Goal: Register for event/course

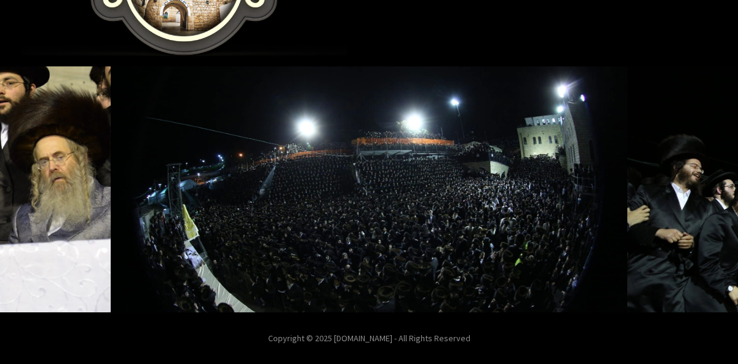
scroll to position [323, 0]
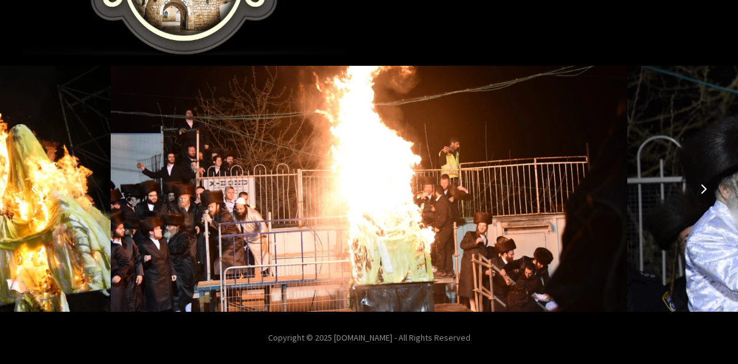
click at [700, 187] on icon "Next image" at bounding box center [703, 189] width 10 height 10
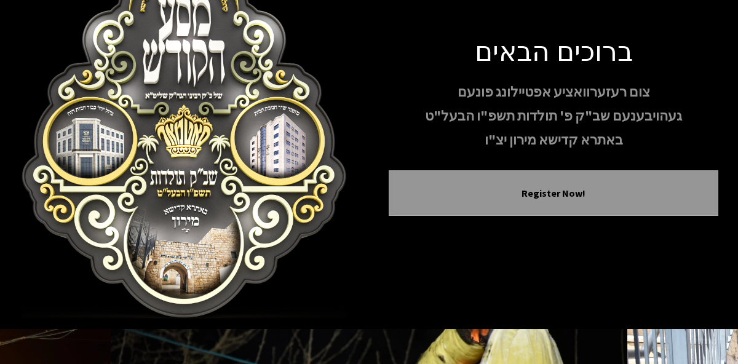
scroll to position [44, 0]
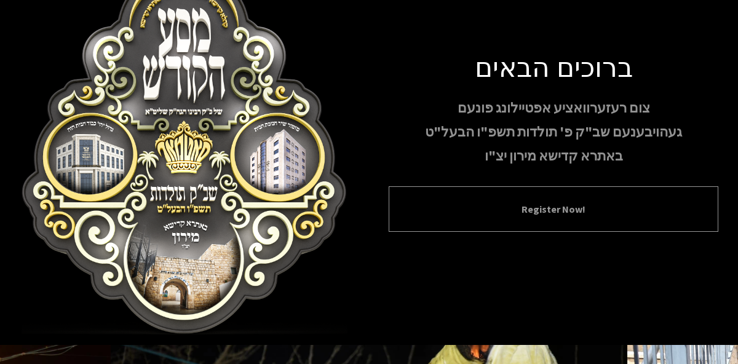
click at [666, 217] on div "Register Now!" at bounding box center [552, 208] width 329 height 45
click at [507, 221] on div "Register Now!" at bounding box center [552, 208] width 329 height 45
click at [526, 200] on div "Register Now!" at bounding box center [552, 208] width 329 height 45
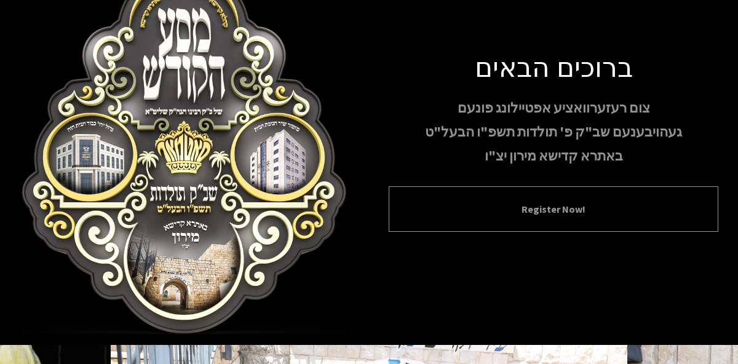
click at [526, 200] on div "Register Now!" at bounding box center [552, 208] width 329 height 45
click at [536, 207] on button "Register Now!" at bounding box center [553, 209] width 299 height 15
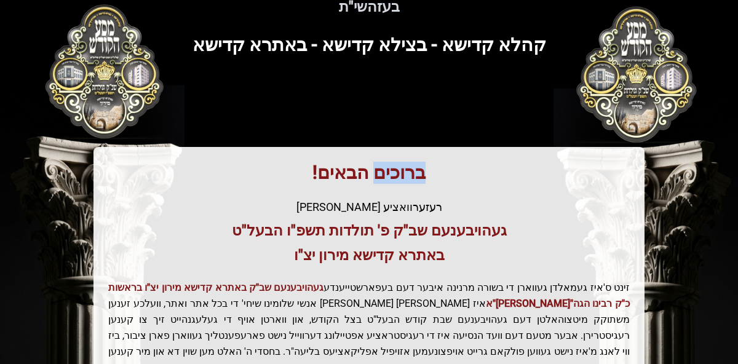
scroll to position [61, 0]
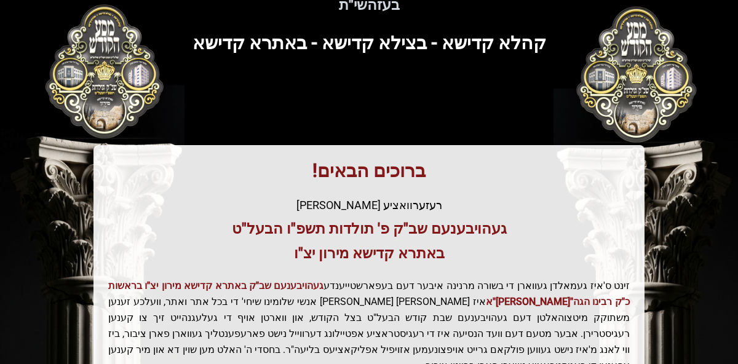
click at [536, 207] on div "רעזערוואציע [PERSON_NAME]" at bounding box center [368, 205] width 521 height 17
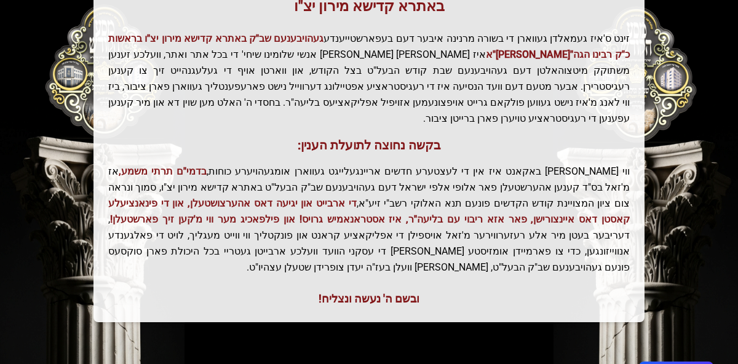
scroll to position [319, 0]
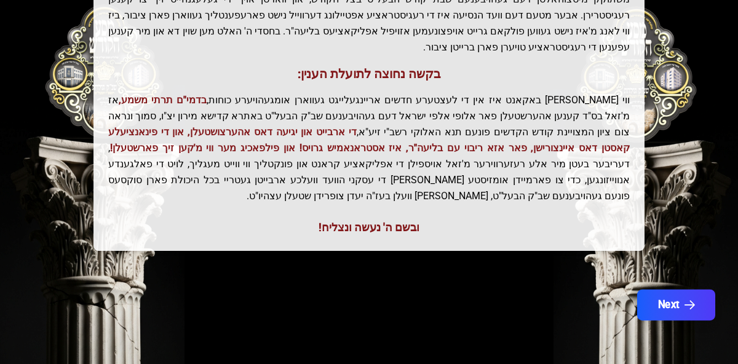
click at [677, 300] on button "Next" at bounding box center [676, 305] width 78 height 31
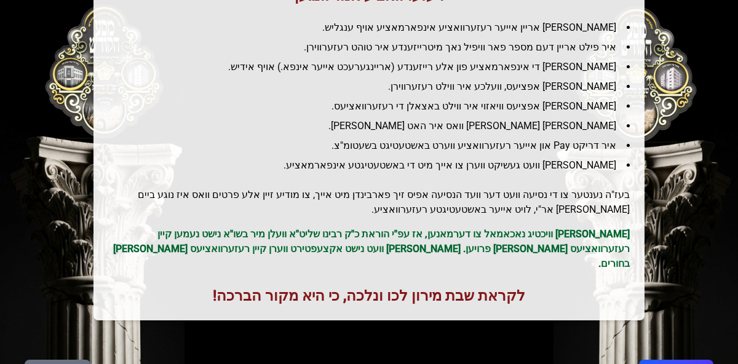
scroll to position [220, 0]
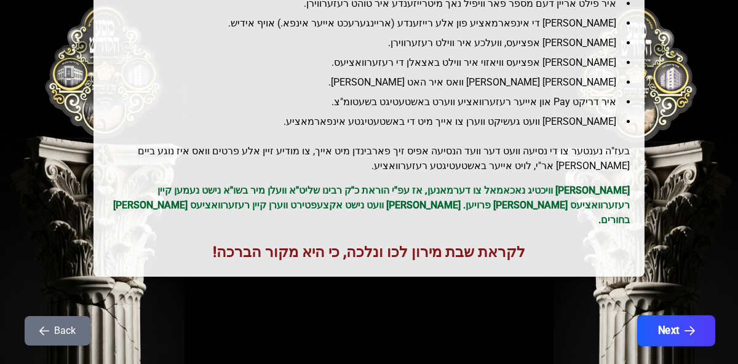
click at [697, 321] on button "Next" at bounding box center [676, 330] width 78 height 31
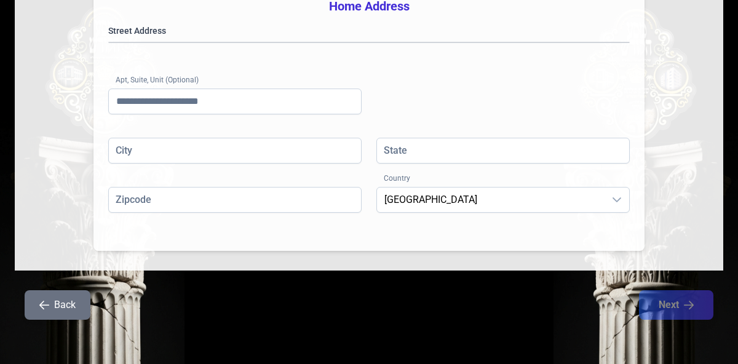
scroll to position [397, 0]
